Goal: Navigation & Orientation: Understand site structure

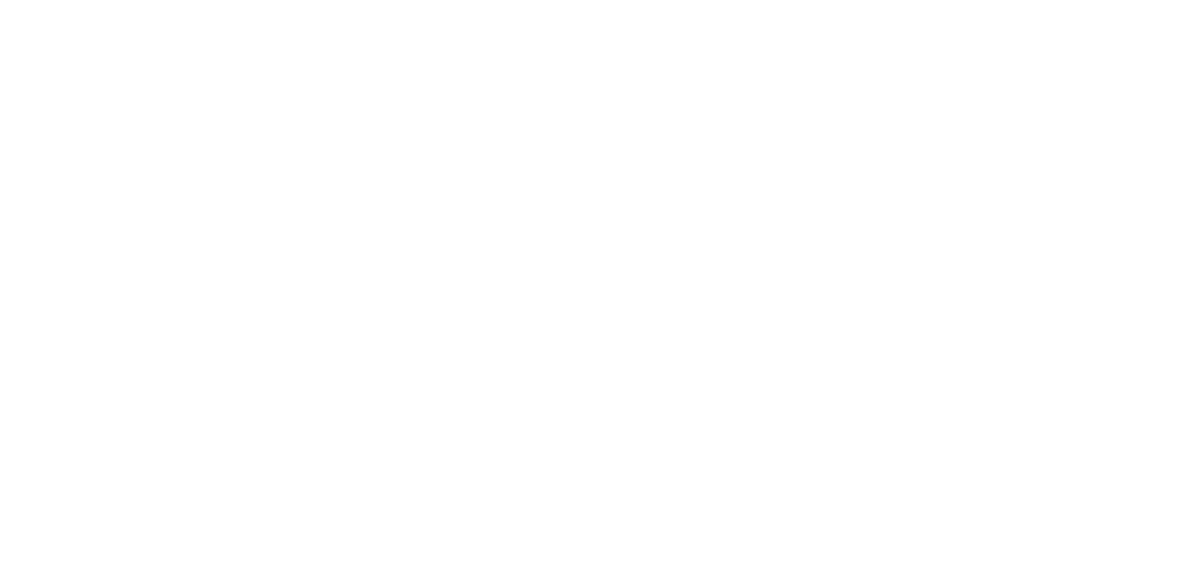
select select "*"
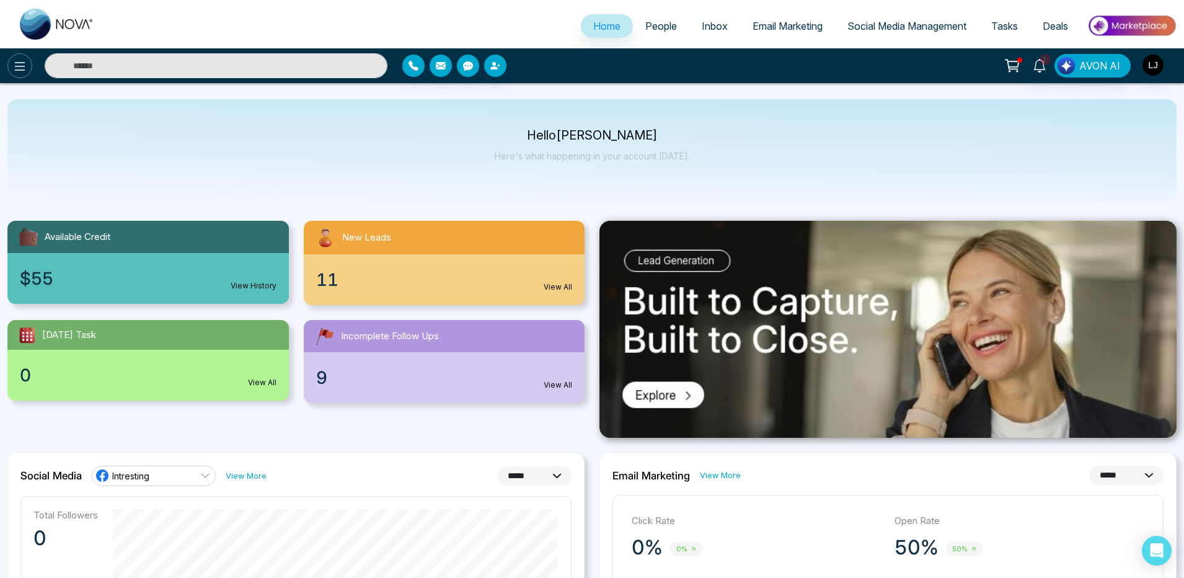
click at [12, 66] on icon at bounding box center [19, 66] width 15 height 15
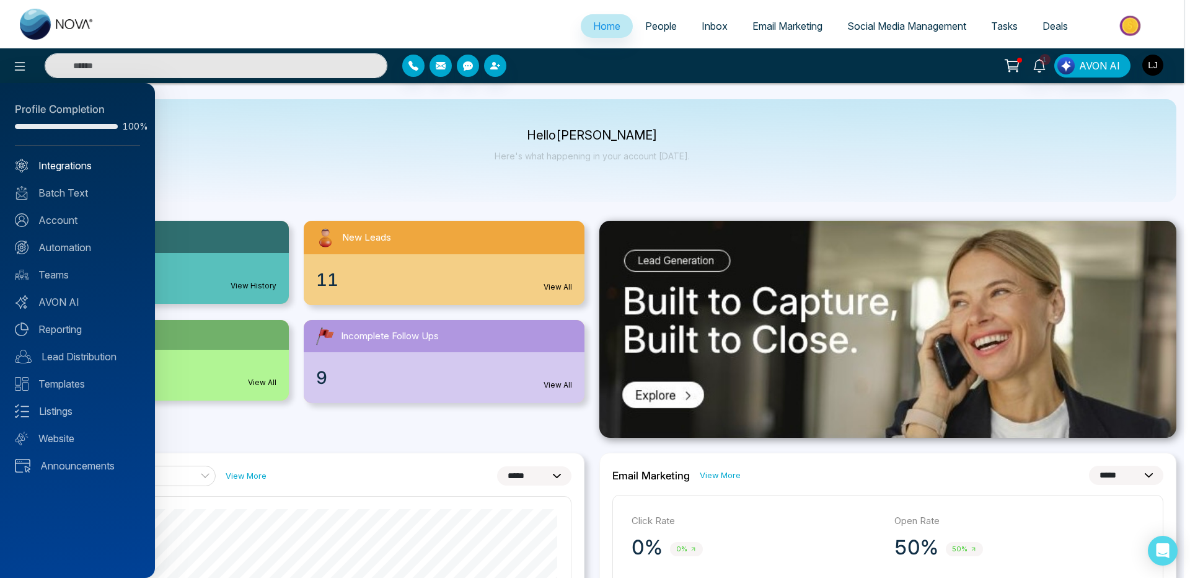
click at [58, 165] on link "Integrations" at bounding box center [77, 165] width 125 height 15
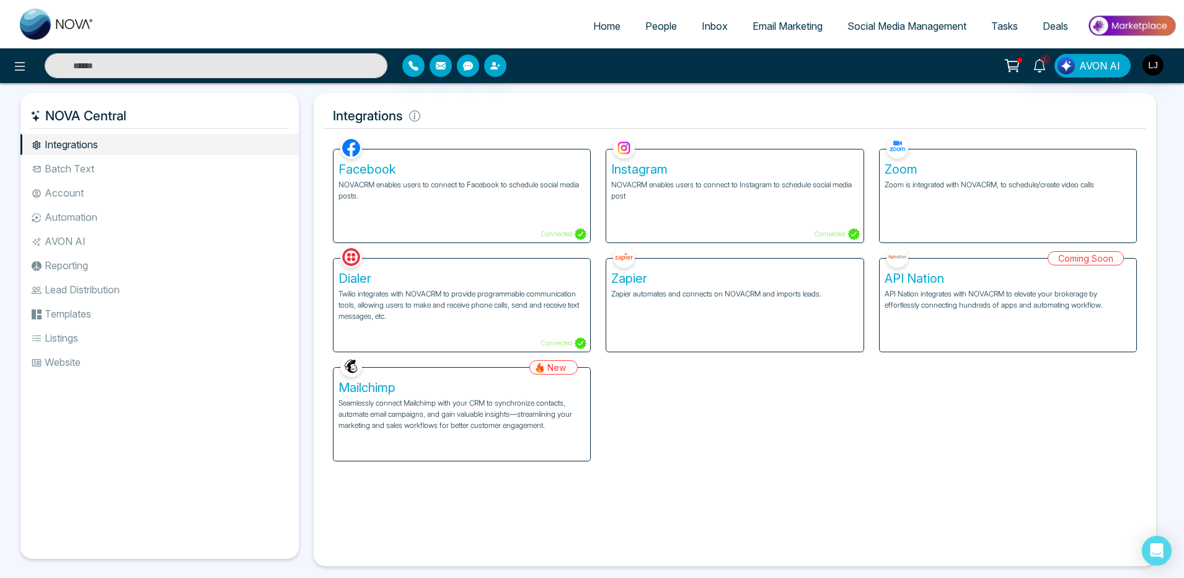
click at [79, 172] on li "Batch Text" at bounding box center [159, 168] width 278 height 21
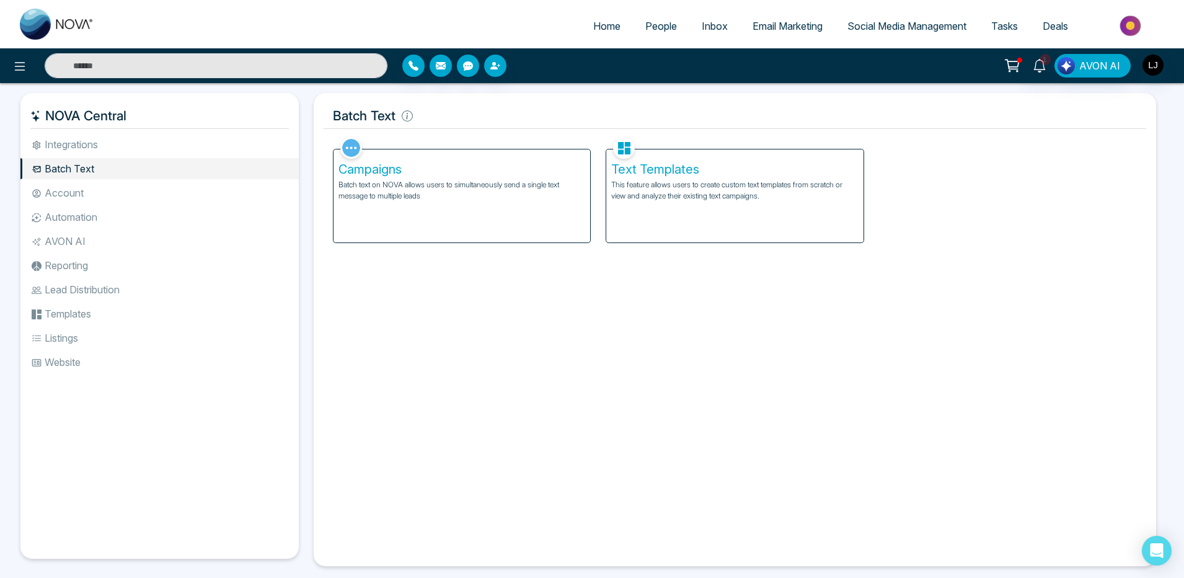
click at [78, 198] on li "Account" at bounding box center [159, 192] width 278 height 21
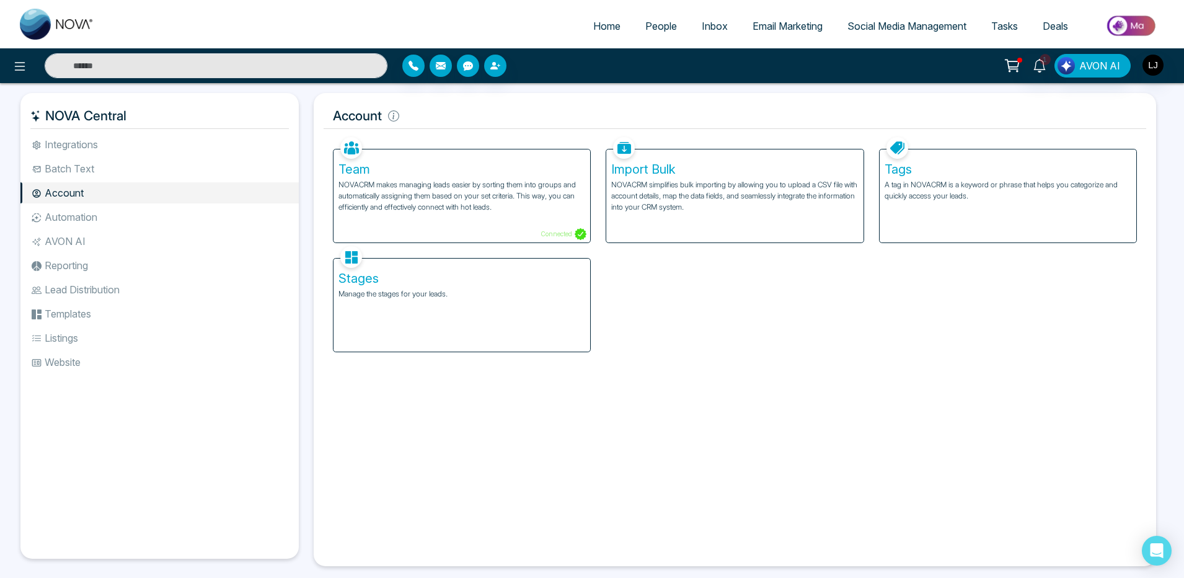
click at [76, 216] on li "Automation" at bounding box center [159, 216] width 278 height 21
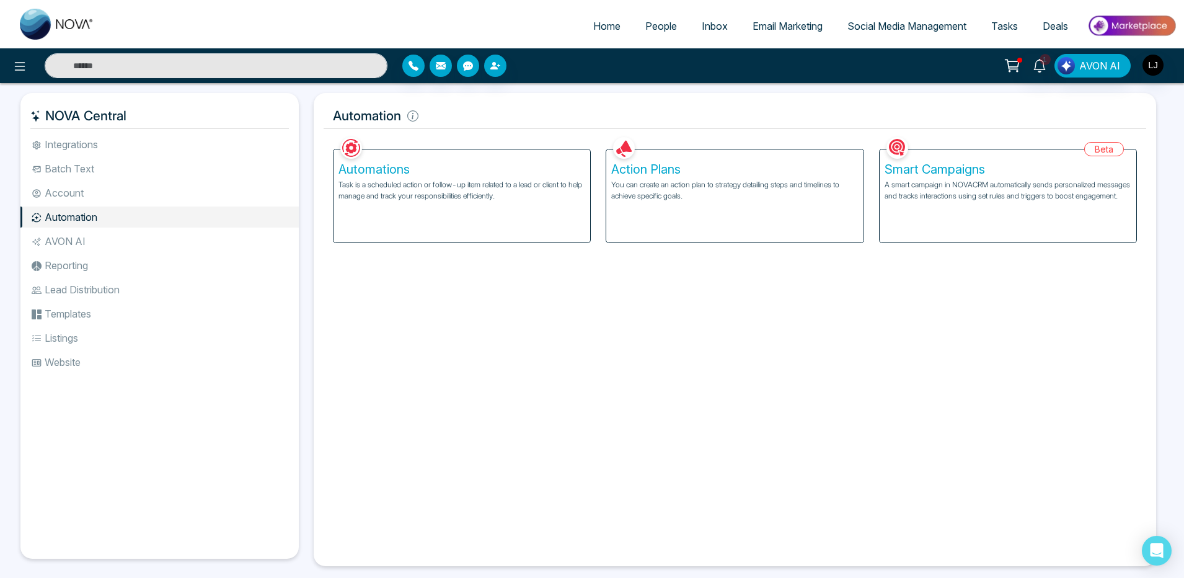
click at [78, 239] on li "AVON AI" at bounding box center [159, 241] width 278 height 21
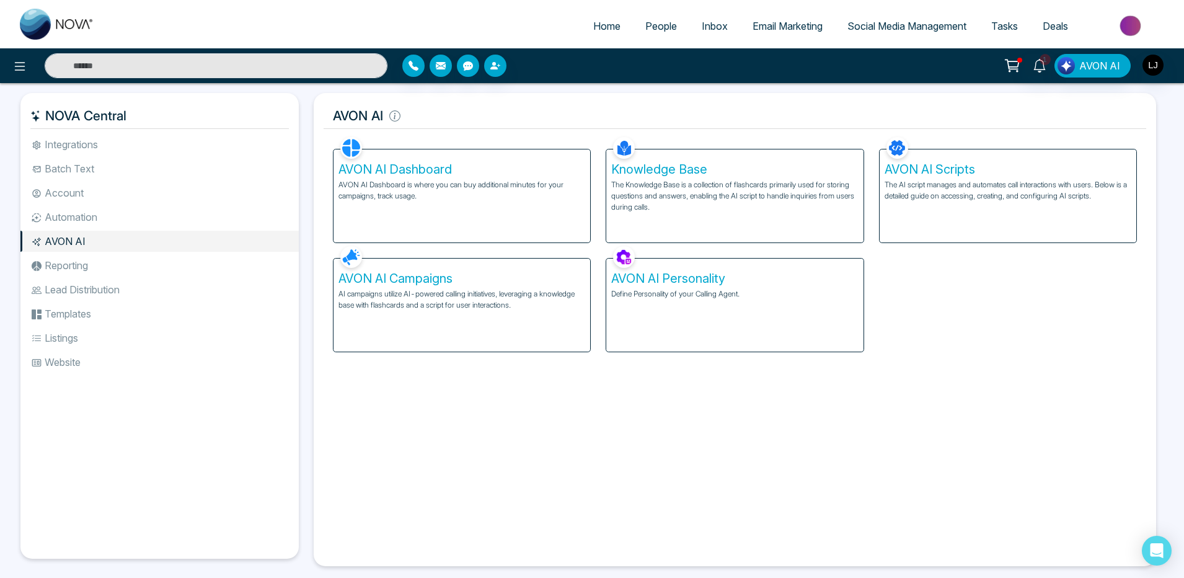
click at [78, 262] on li "Reporting" at bounding box center [159, 265] width 278 height 21
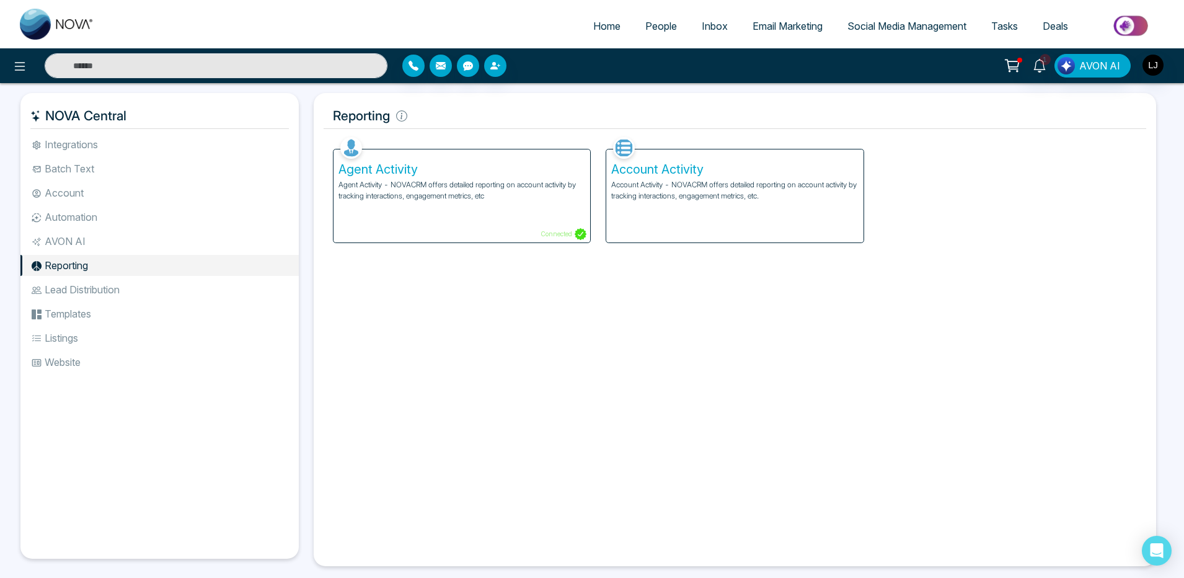
click at [79, 289] on li "Lead Distribution" at bounding box center [159, 289] width 278 height 21
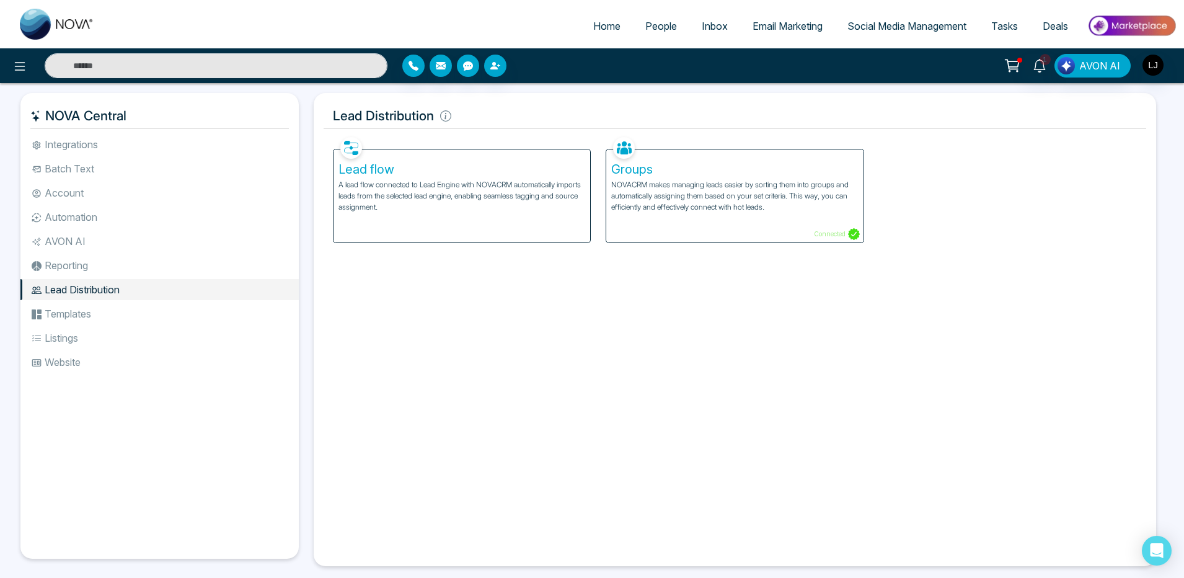
click at [76, 312] on li "Templates" at bounding box center [159, 313] width 278 height 21
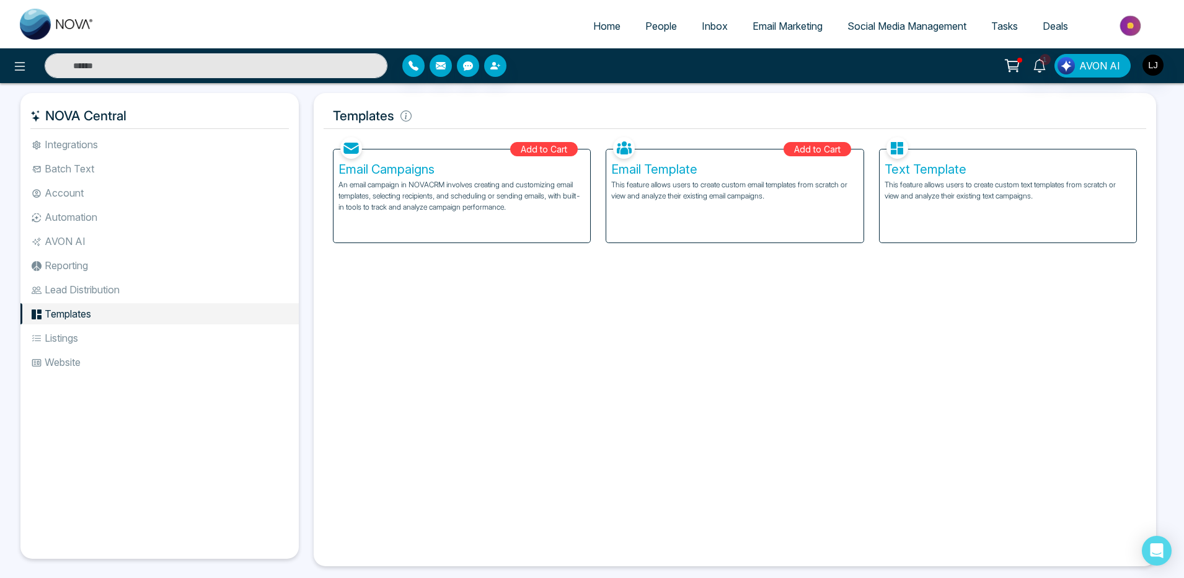
click at [70, 337] on li "Listings" at bounding box center [159, 337] width 278 height 21
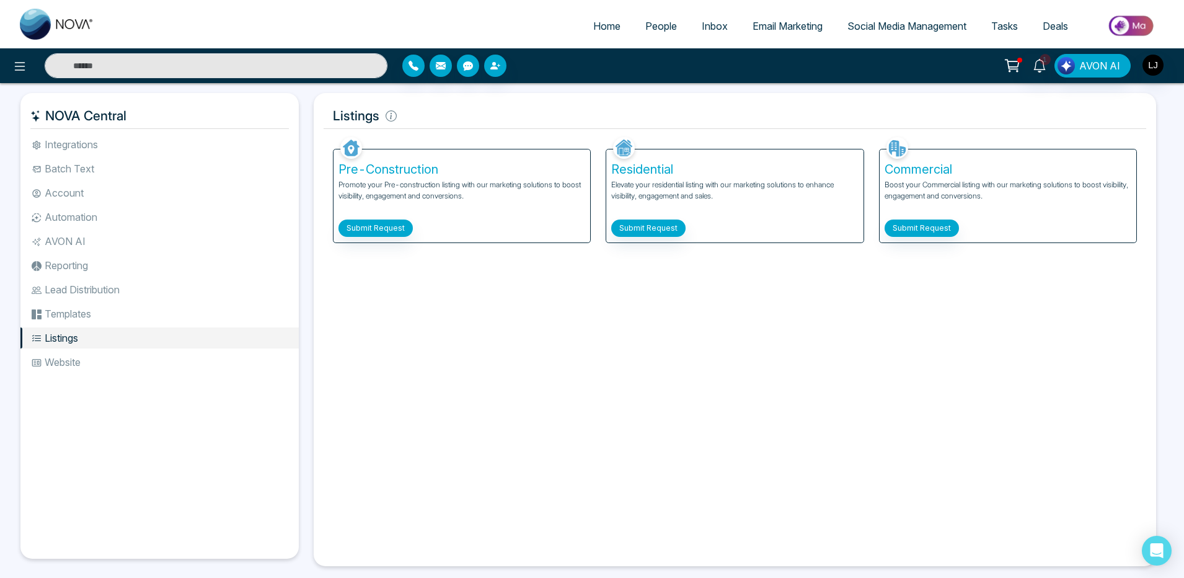
click at [68, 360] on li "Website" at bounding box center [159, 361] width 278 height 21
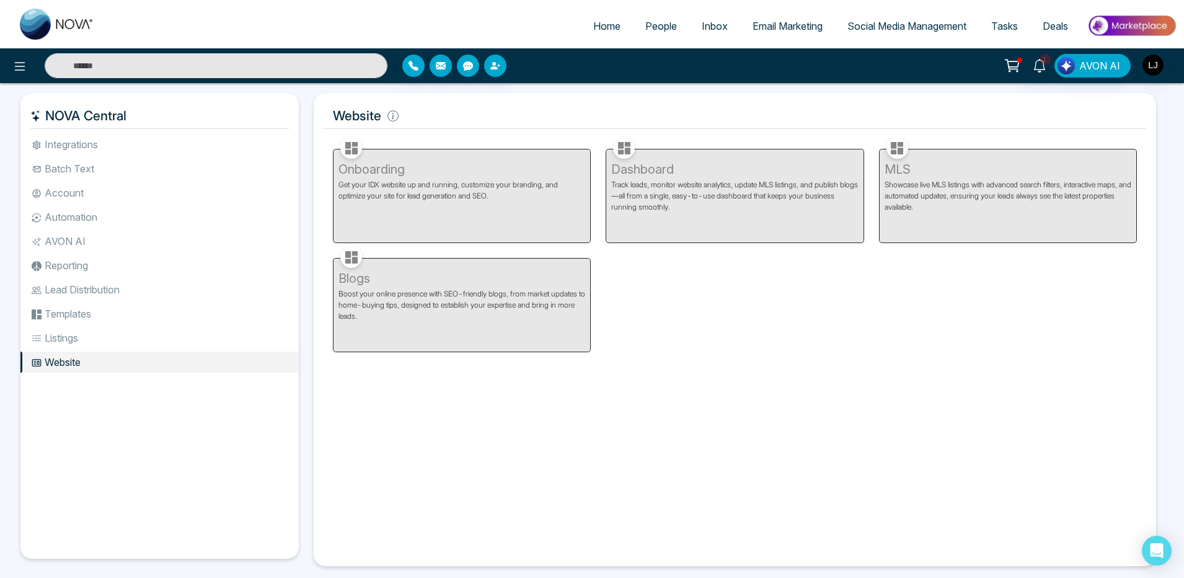
click at [76, 151] on li "Integrations" at bounding box center [159, 144] width 278 height 21
